Goal: Task Accomplishment & Management: Use online tool/utility

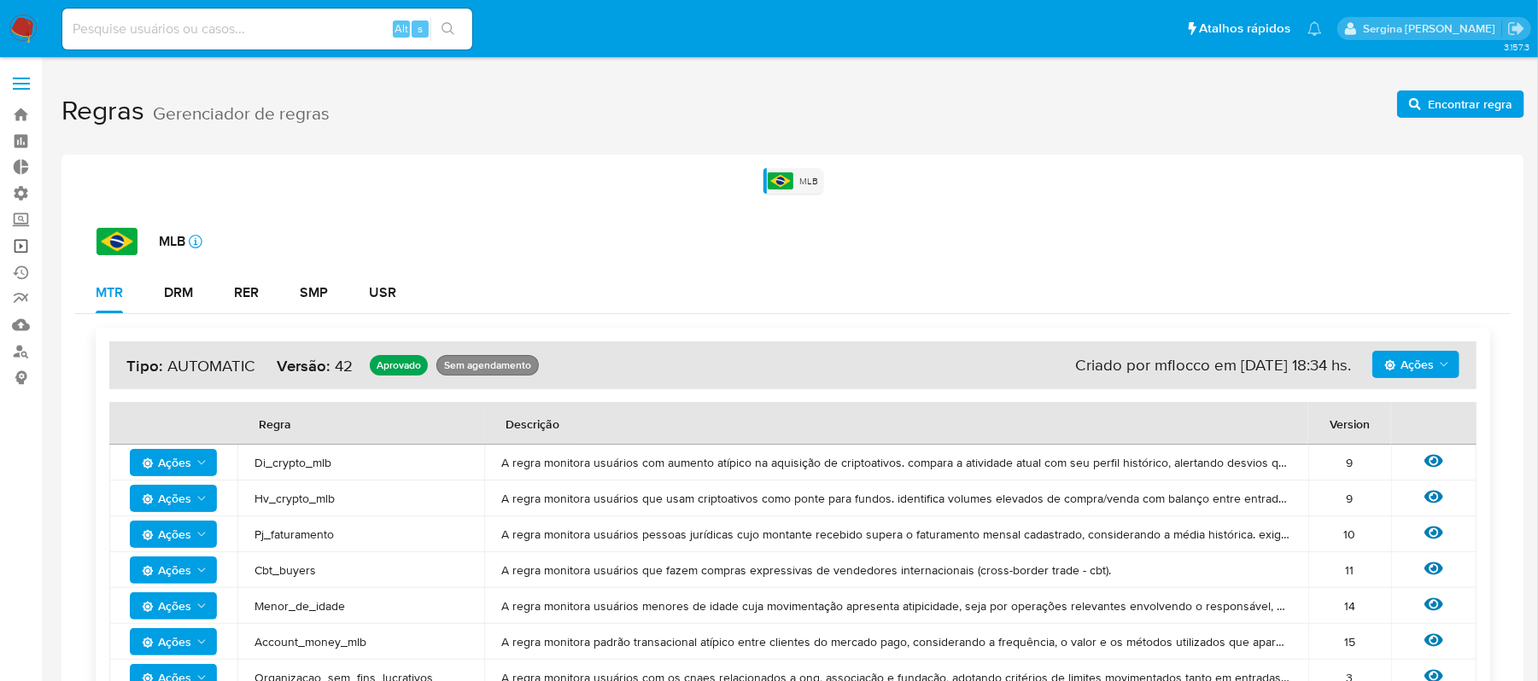
click at [15, 243] on link "Operações em massa" at bounding box center [101, 246] width 203 height 26
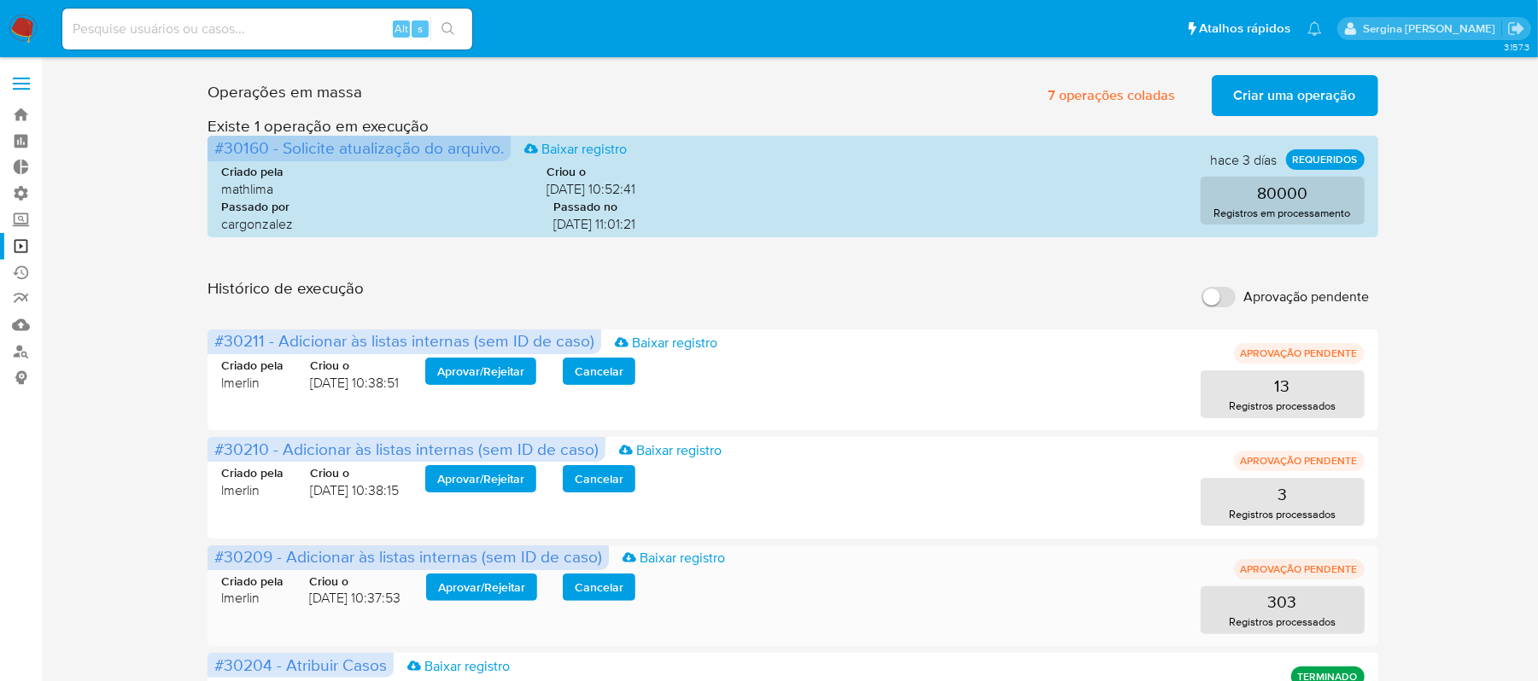
click at [466, 593] on span "Aprovar / Rejeitar" at bounding box center [481, 588] width 87 height 24
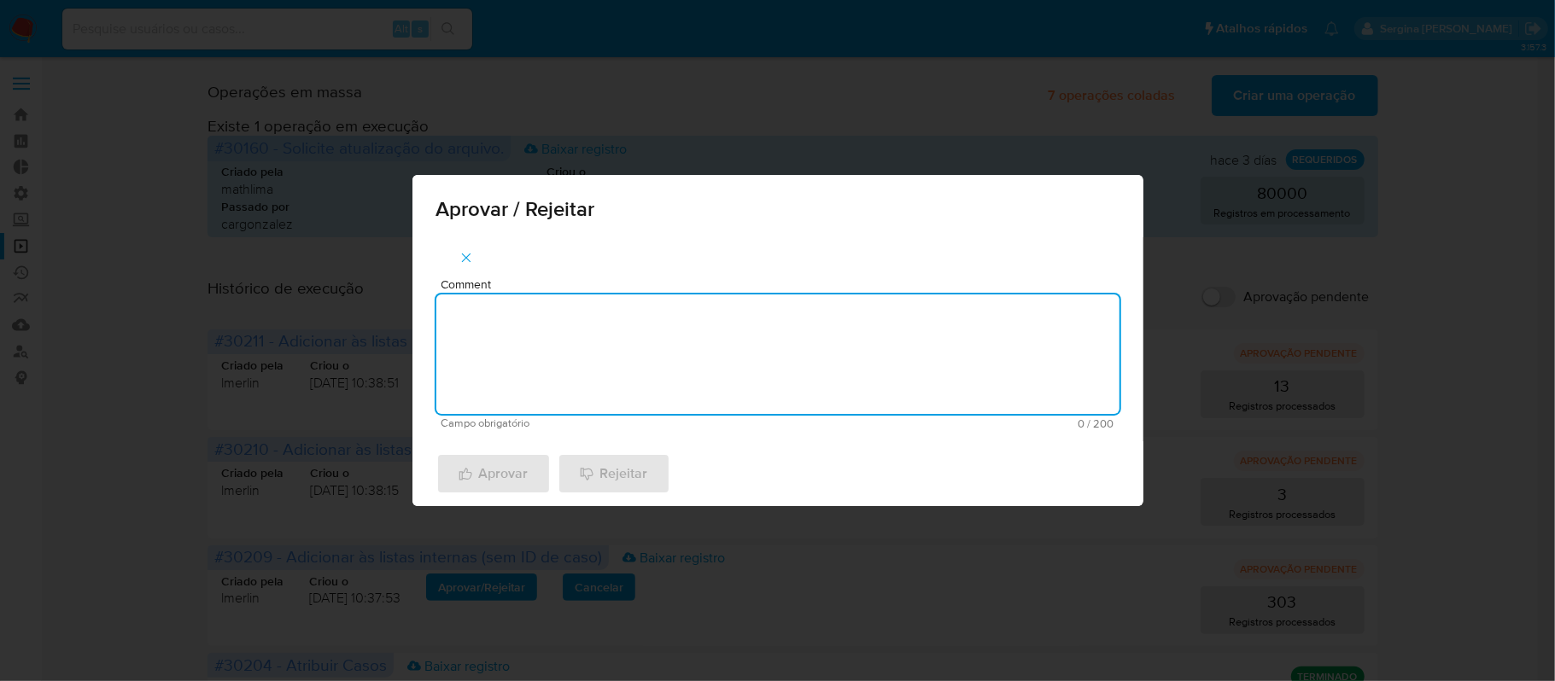
click at [569, 332] on textarea "Comment" at bounding box center [777, 355] width 683 height 120
paste textarea "De acordo com a manutencao do Relacionamento com o PEP/RCA"
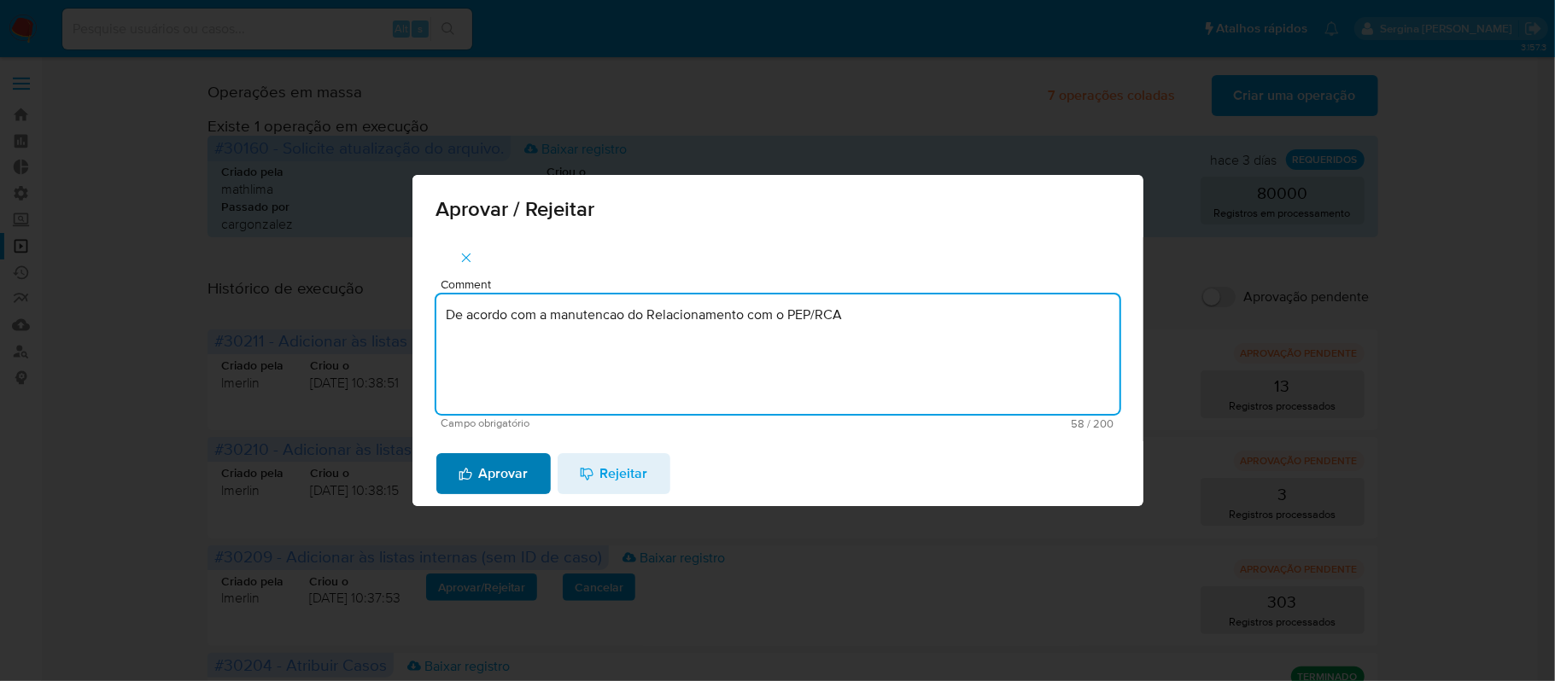
type textarea "De acordo com a manutencao do Relacionamento com o PEP/RCA"
click at [492, 468] on span "Aprovar" at bounding box center [494, 474] width 70 height 38
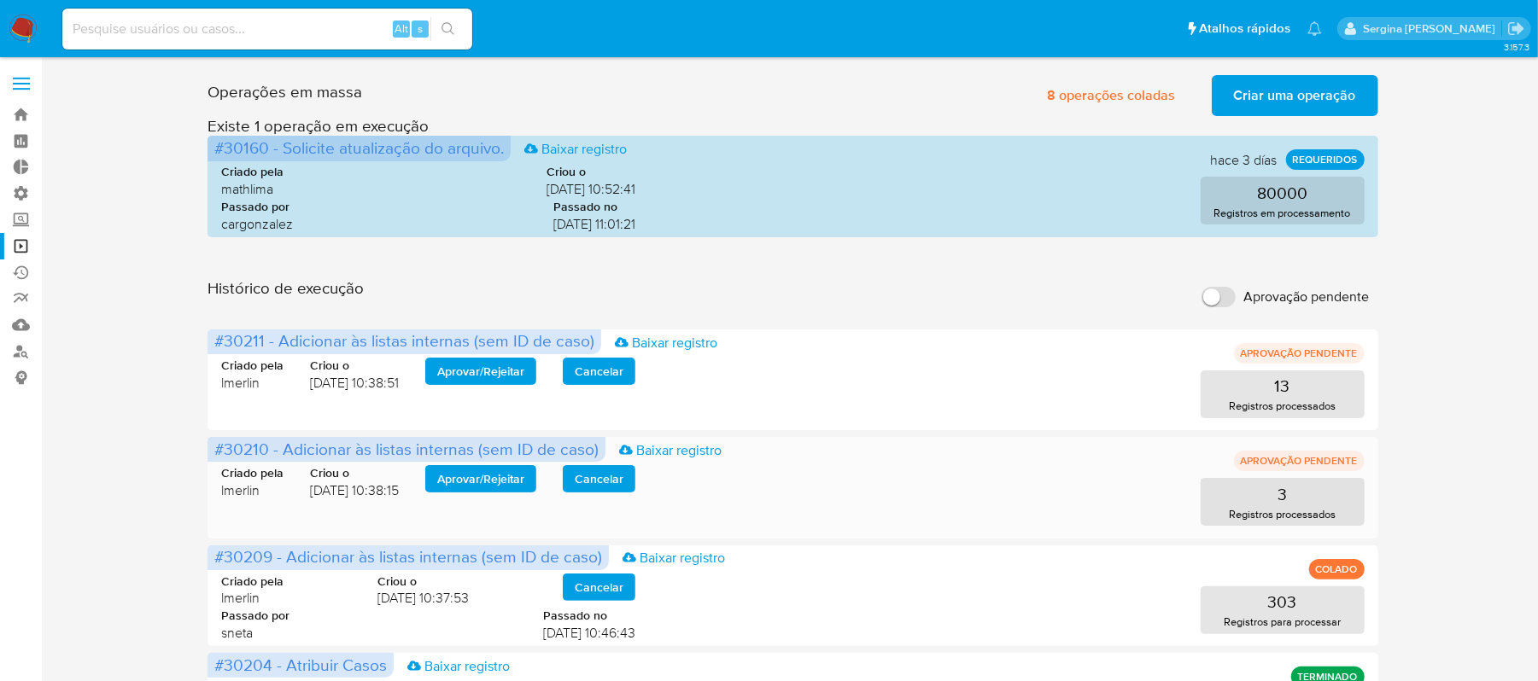
click at [478, 479] on span "Aprovar / Rejeitar" at bounding box center [480, 479] width 87 height 24
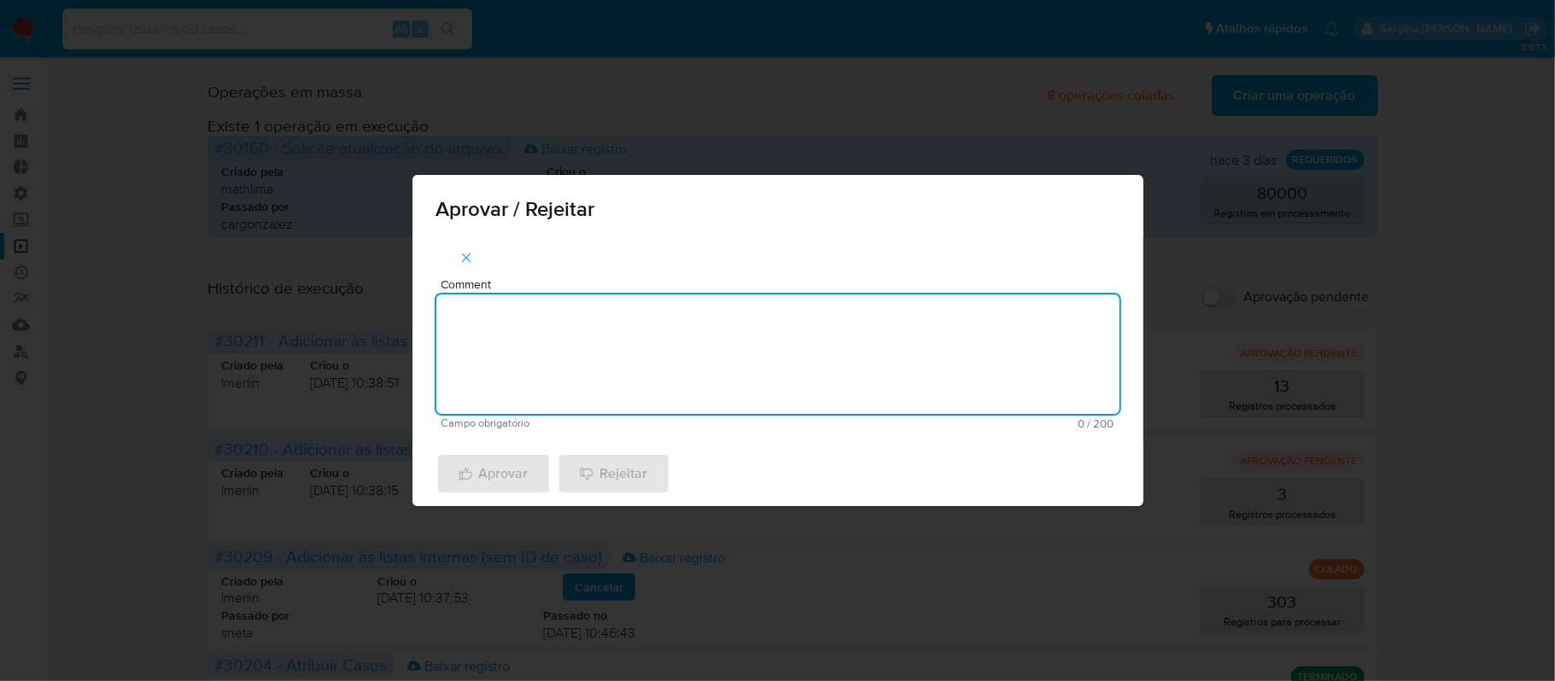
click at [537, 363] on textarea "Comment" at bounding box center [777, 355] width 683 height 120
paste textarea "De acordo com a recusa do relacionamento com o PEP/RCA"
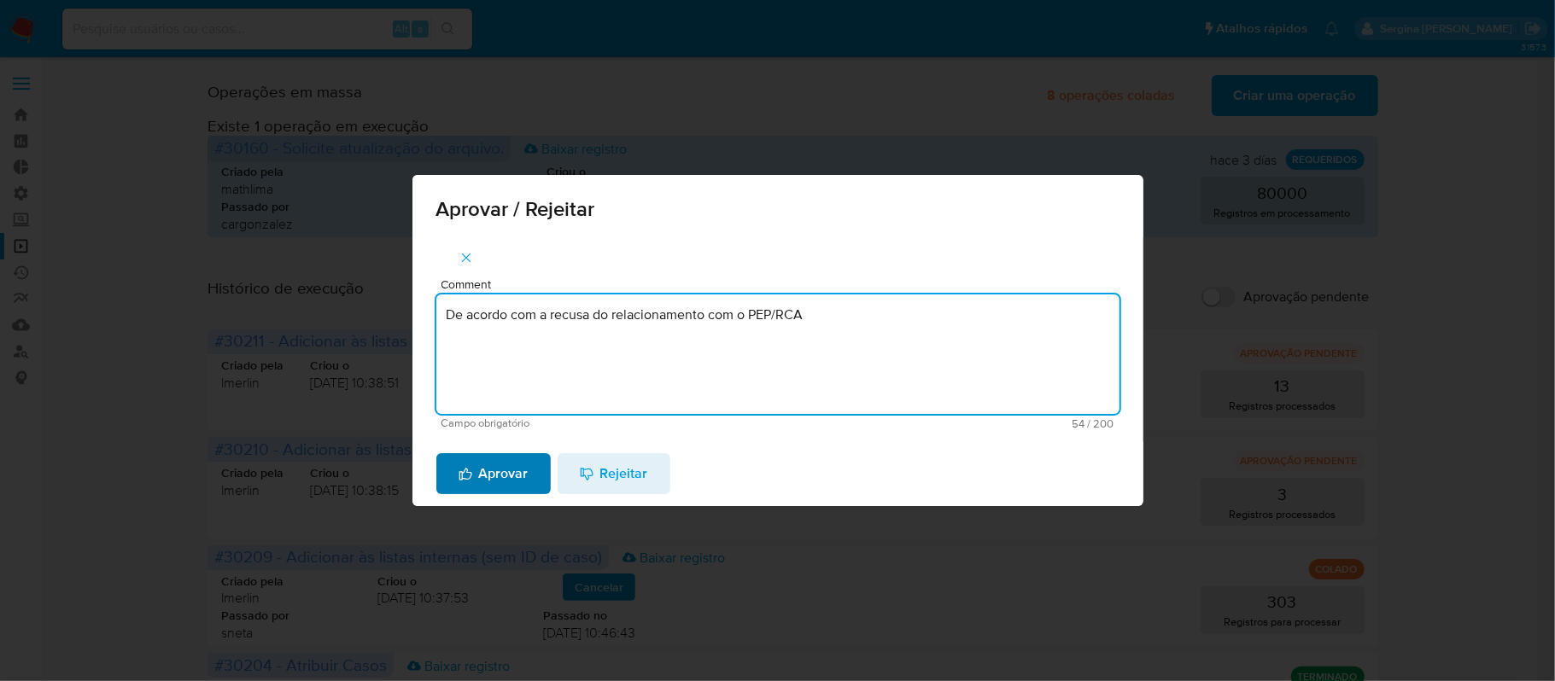
type textarea "De acordo com a recusa do relacionamento com o PEP/RCA"
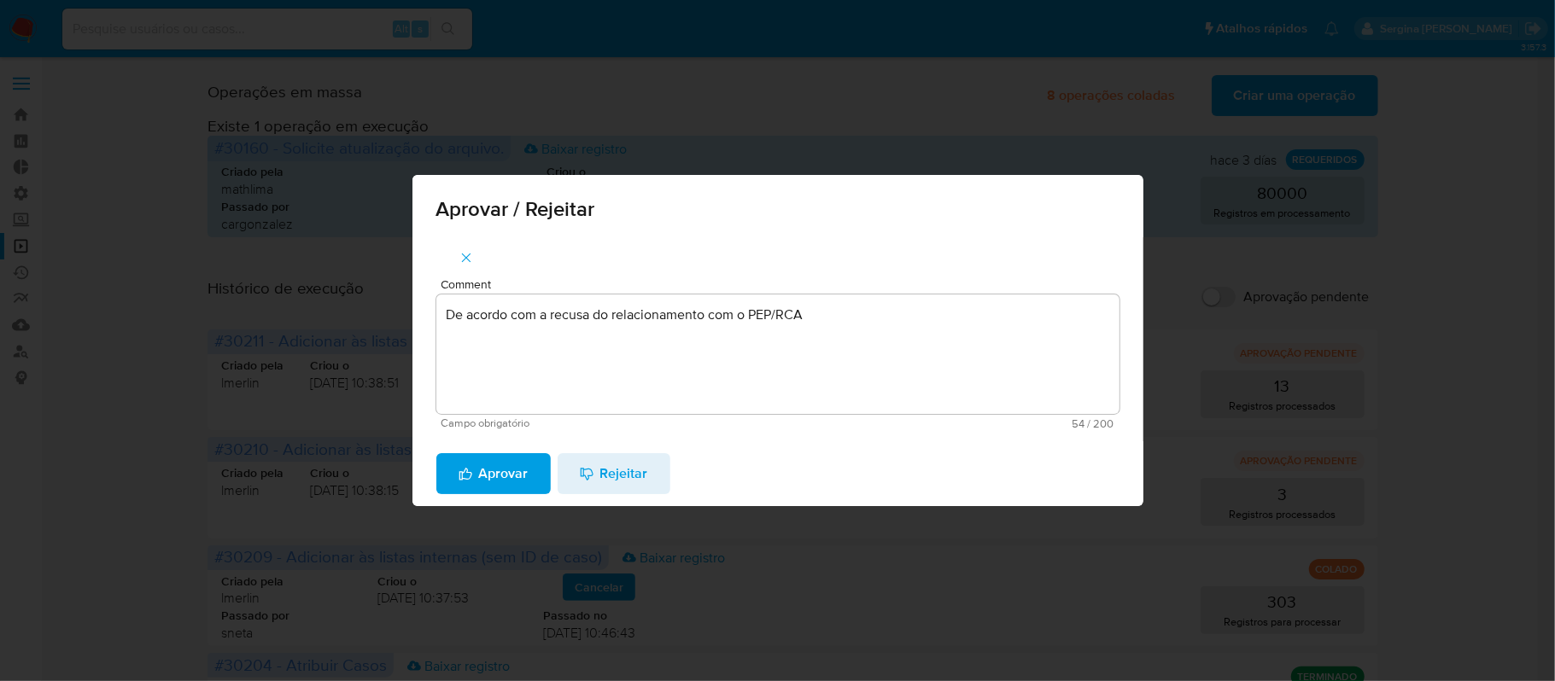
click at [514, 471] on span "Aprovar" at bounding box center [494, 474] width 70 height 38
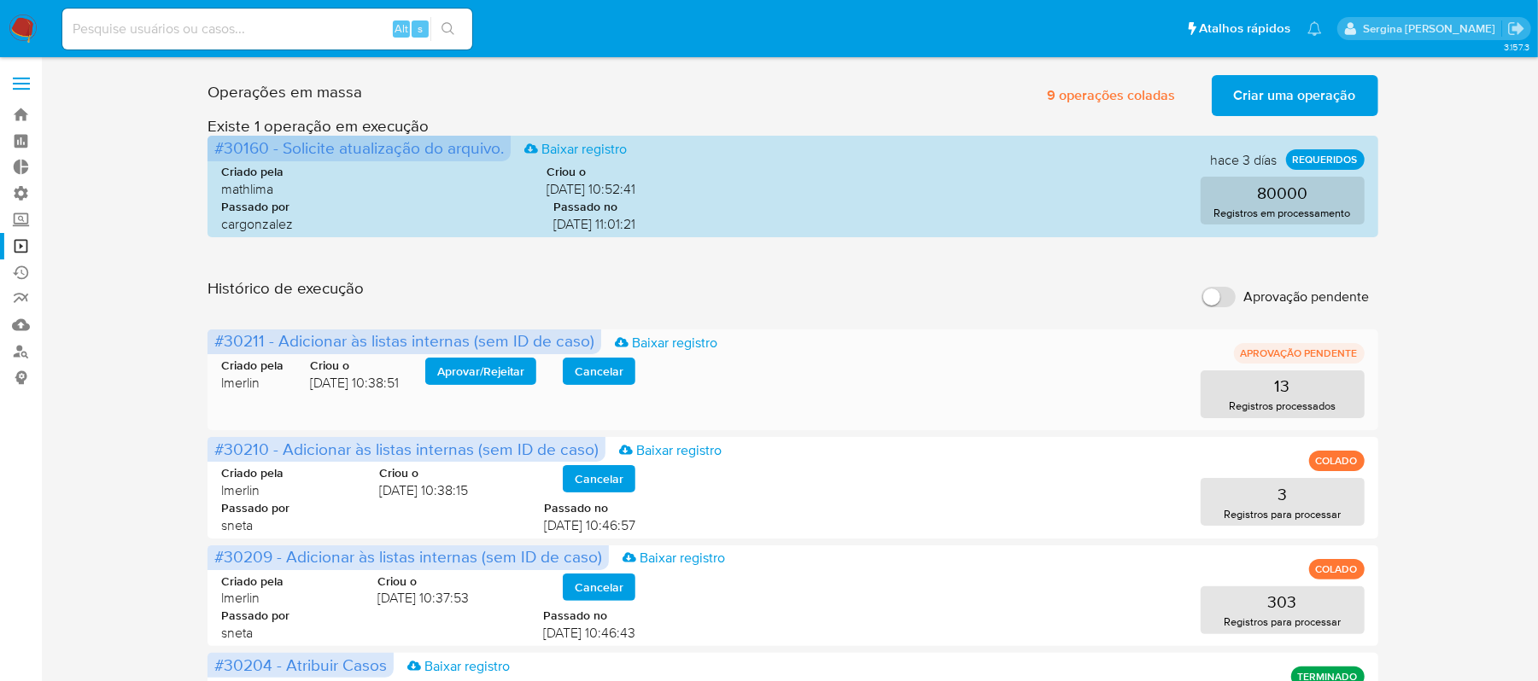
click at [488, 367] on span "Aprovar / Rejeitar" at bounding box center [480, 371] width 87 height 24
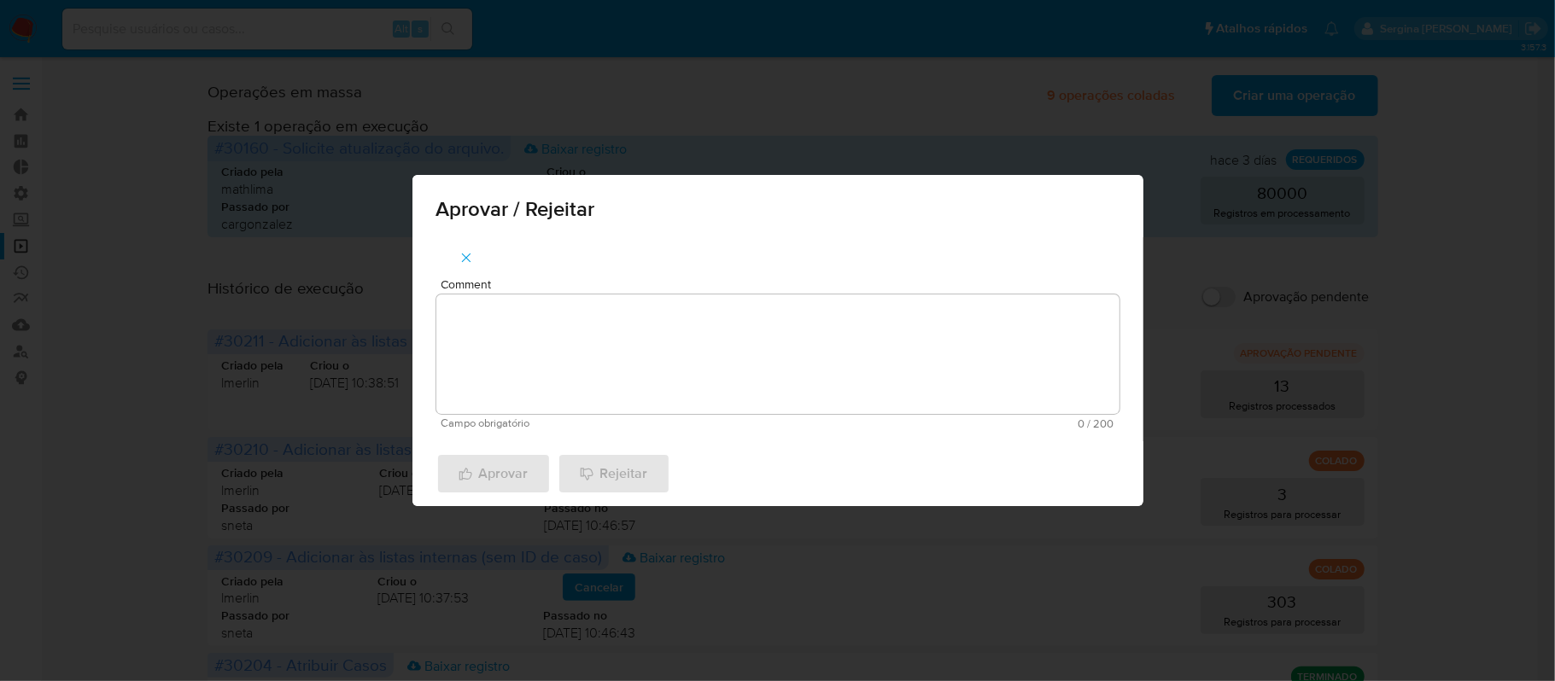
click at [488, 367] on textarea "Comment" at bounding box center [777, 355] width 683 height 120
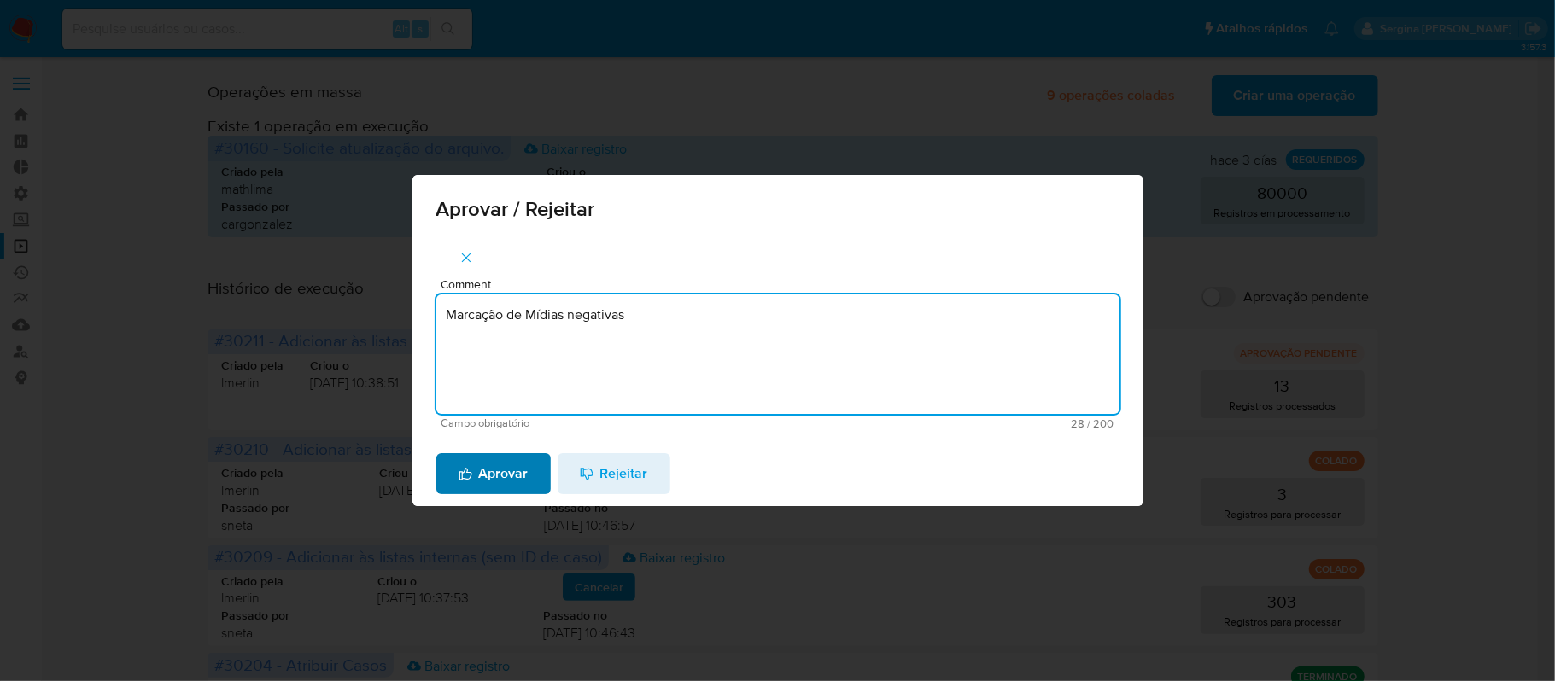
type textarea "Marcação de Mídias negativas"
click at [470, 480] on icon "button" at bounding box center [466, 474] width 14 height 15
